Goal: Transaction & Acquisition: Purchase product/service

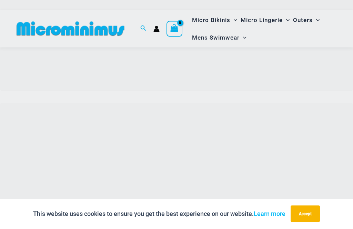
scroll to position [104, 0]
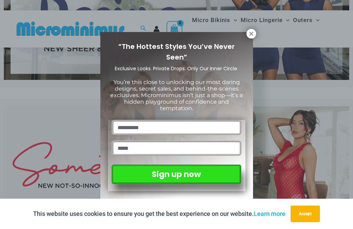
click at [254, 33] on icon at bounding box center [251, 34] width 6 height 6
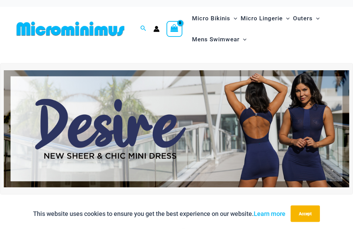
scroll to position [2, 0]
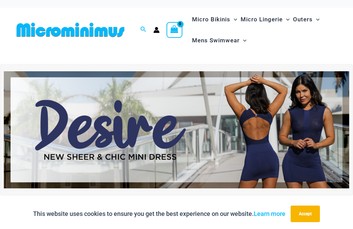
click at [338, 161] on img at bounding box center [176, 129] width 345 height 117
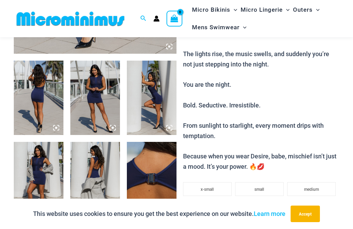
scroll to position [248, 0]
click at [98, 186] on img at bounding box center [95, 179] width 50 height 74
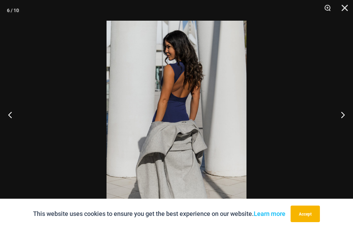
click at [342, 132] on button "Next" at bounding box center [340, 114] width 26 height 34
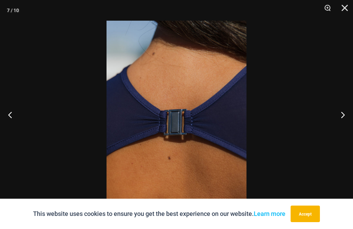
click at [344, 130] on button "Next" at bounding box center [340, 114] width 26 height 34
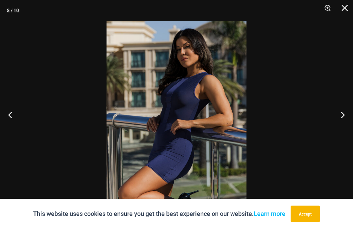
click at [344, 129] on button "Next" at bounding box center [340, 114] width 26 height 34
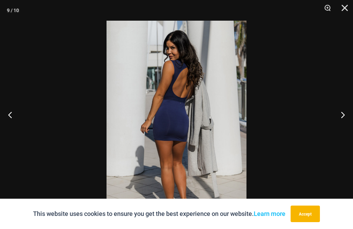
click at [344, 129] on button "Next" at bounding box center [340, 114] width 26 height 34
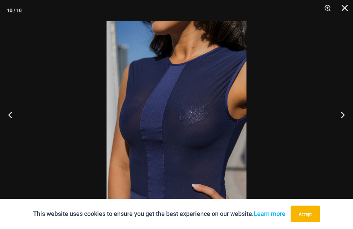
click at [344, 129] on button "Next" at bounding box center [340, 114] width 26 height 34
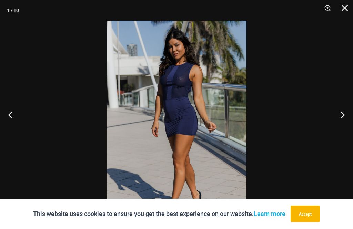
click at [343, 129] on button "Next" at bounding box center [340, 114] width 26 height 34
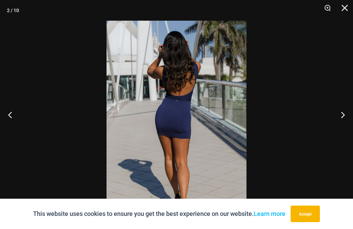
click at [343, 129] on button "Next" at bounding box center [340, 114] width 26 height 34
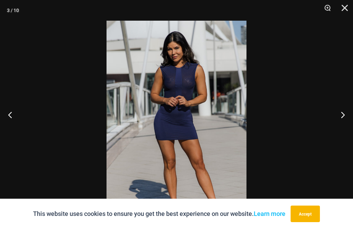
click at [344, 130] on button "Next" at bounding box center [340, 114] width 26 height 34
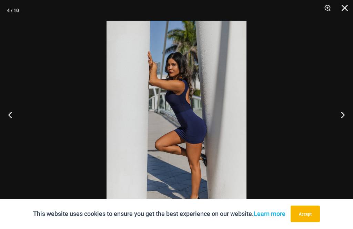
click at [343, 130] on button "Next" at bounding box center [340, 114] width 26 height 34
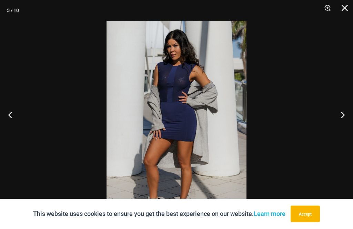
click at [344, 131] on button "Next" at bounding box center [340, 114] width 26 height 34
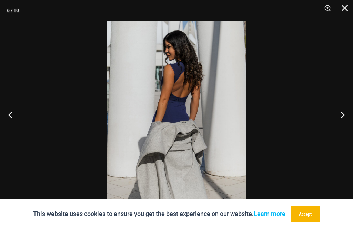
click at [343, 130] on button "Next" at bounding box center [340, 114] width 26 height 34
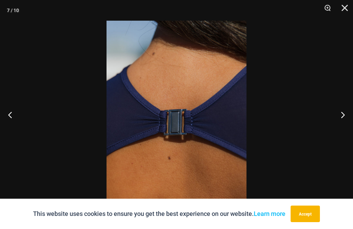
click at [343, 131] on button "Next" at bounding box center [340, 114] width 26 height 34
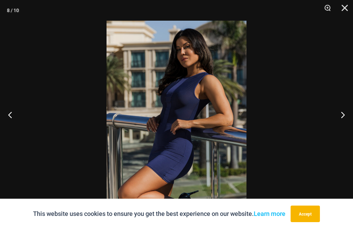
click at [343, 130] on button "Next" at bounding box center [340, 114] width 26 height 34
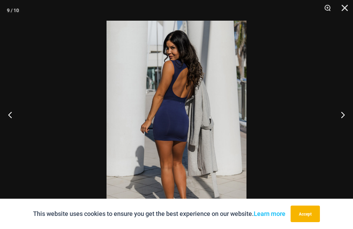
click at [344, 130] on button "Next" at bounding box center [340, 114] width 26 height 34
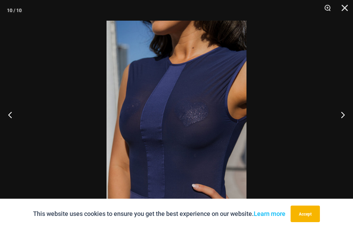
click at [349, 9] on button "Close" at bounding box center [341, 10] width 17 height 21
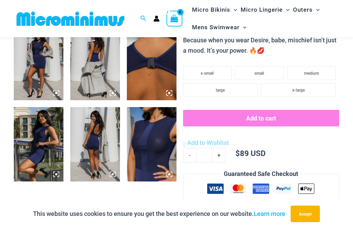
scroll to position [386, 0]
